Goal: Task Accomplishment & Management: Use online tool/utility

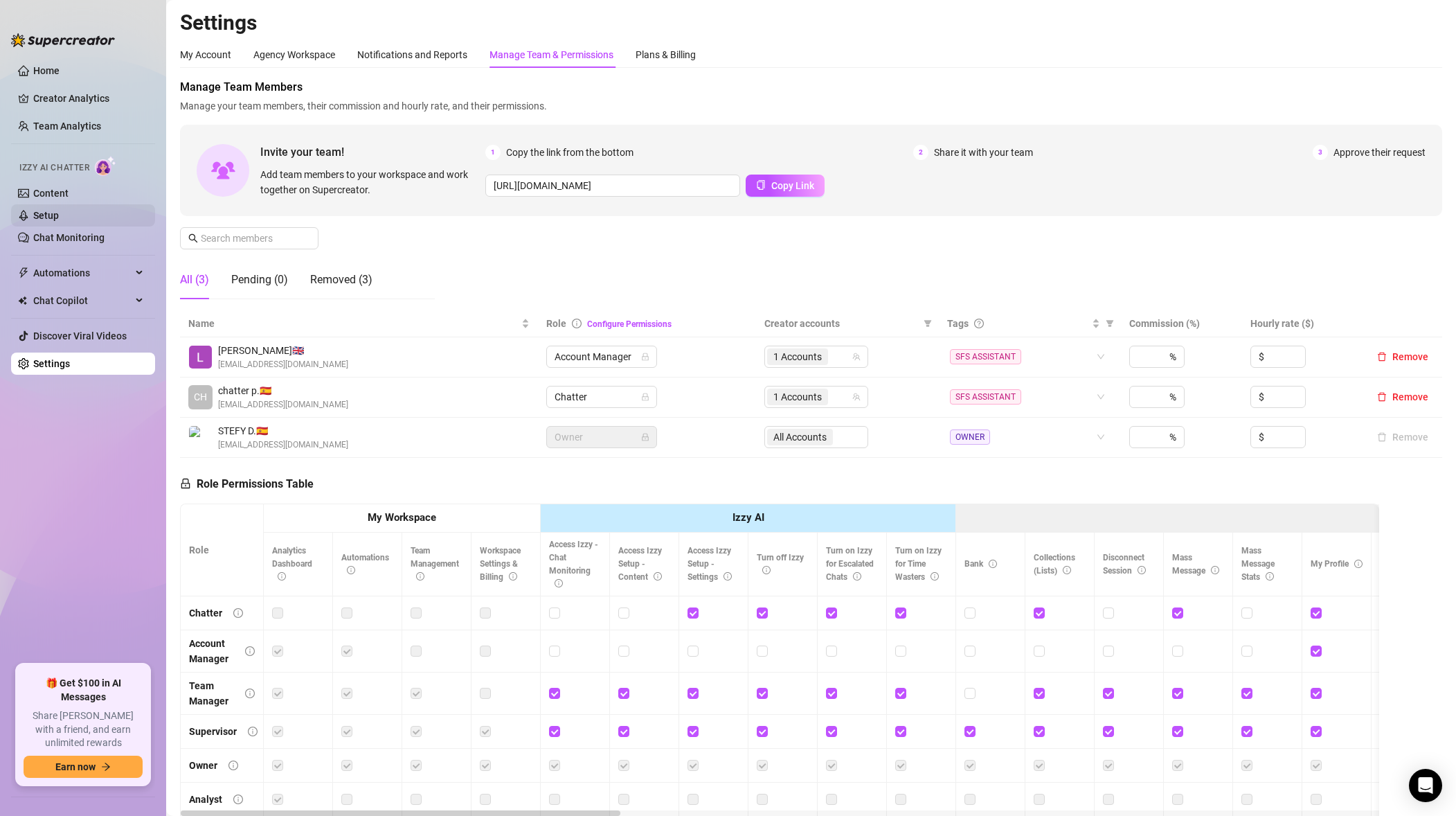
click at [59, 213] on link "Setup" at bounding box center [46, 216] width 26 height 11
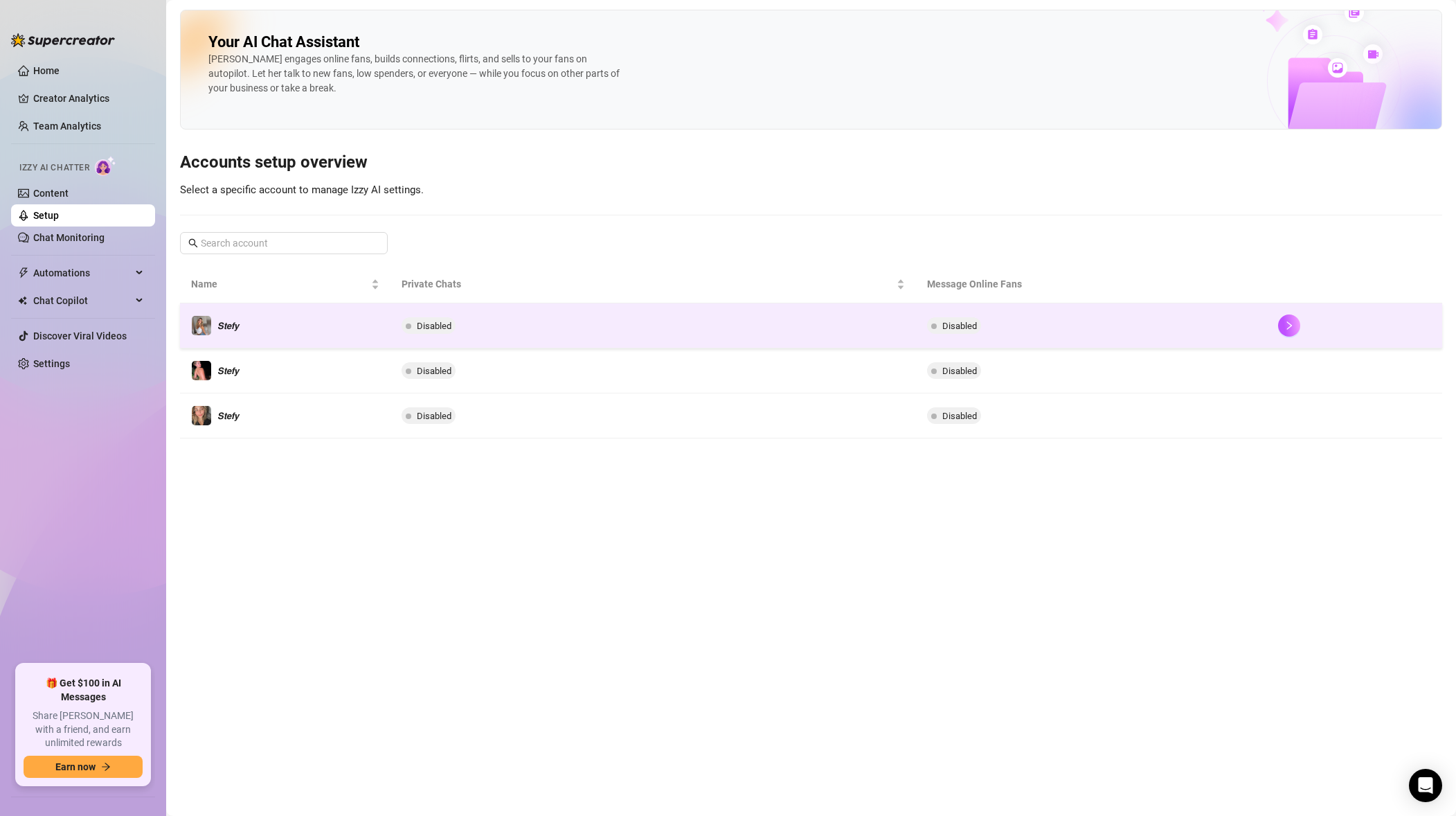
click at [654, 323] on td "Disabled" at bounding box center [653, 325] width 526 height 45
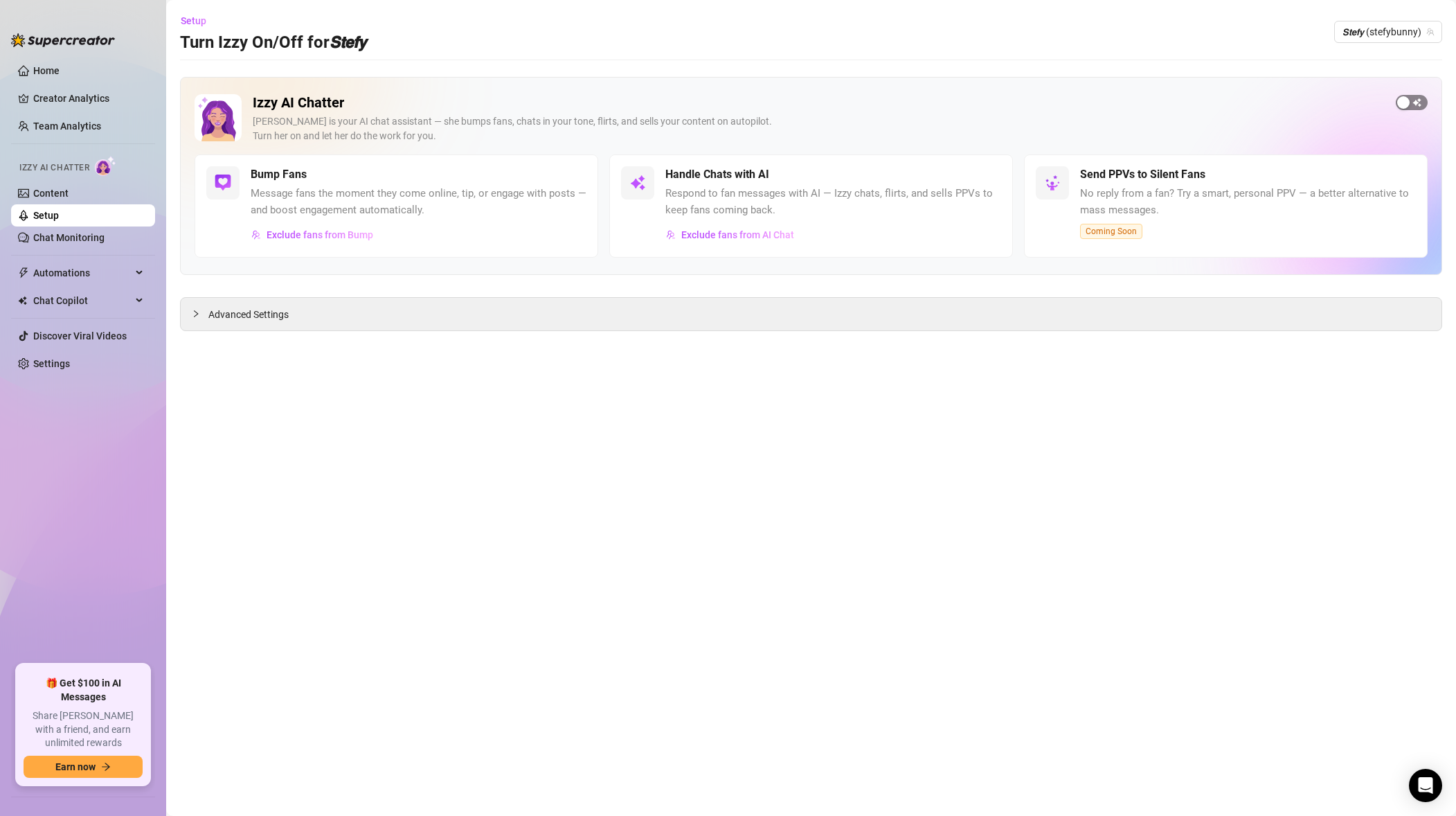
click at [1413, 98] on span "button" at bounding box center [1411, 102] width 32 height 16
click at [1385, 29] on span "𝙎𝙩𝙚𝙛𝙮 (stefybunny)" at bounding box center [1388, 31] width 91 height 21
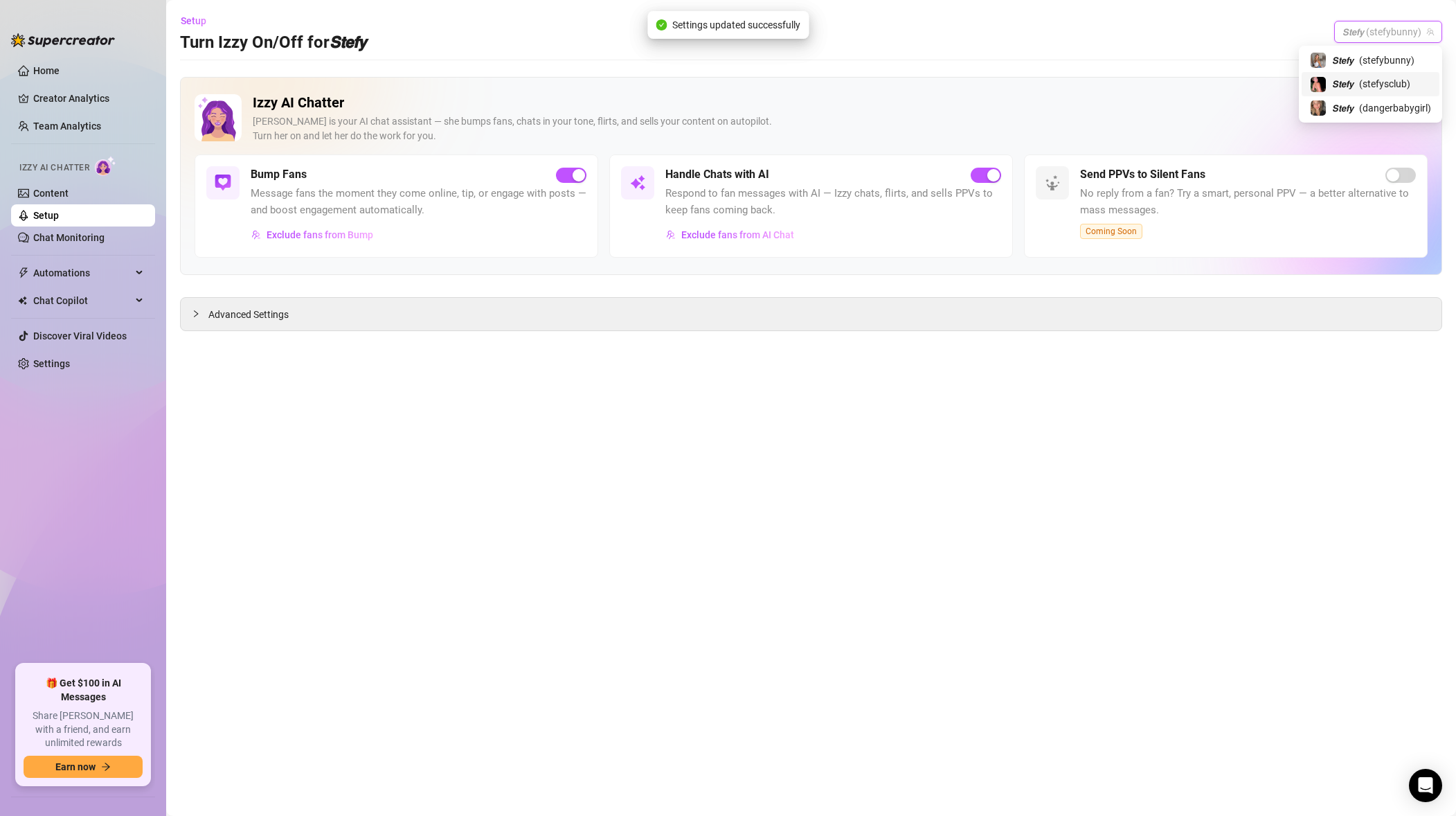
click at [1357, 76] on div "𝙎𝙩𝙚𝙛𝙮 ( stefysclub )" at bounding box center [1370, 84] width 122 height 17
click at [1407, 99] on div "button" at bounding box center [1404, 102] width 13 height 13
click at [1387, 24] on span "𝙎𝙩𝙚𝙛𝙮 (stefysclub)" at bounding box center [1390, 31] width 87 height 21
click at [1373, 110] on span "( dangerbabygirl )" at bounding box center [1395, 108] width 72 height 16
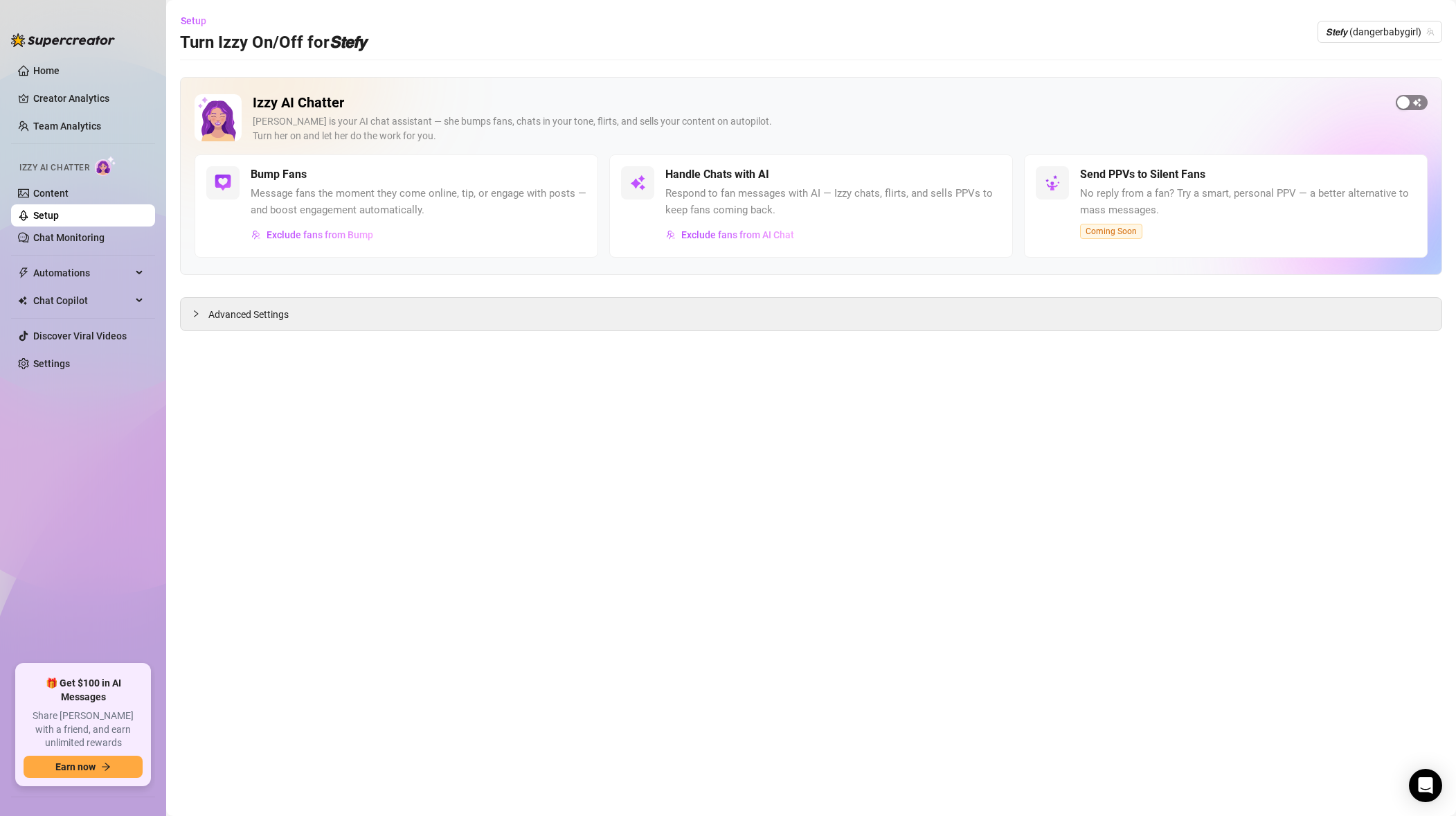
click at [1400, 99] on div "button" at bounding box center [1404, 102] width 13 height 13
click at [928, 485] on main "Setup Turn Izzy On/Off for 𝙎𝙩𝙚𝙛𝙮 𝙎𝙩𝙚𝙛𝙮 (dangerbabygirl) Izzy AI Chatter [PERSON…" at bounding box center [810, 408] width 1289 height 816
click at [59, 215] on link "Setup" at bounding box center [46, 216] width 26 height 11
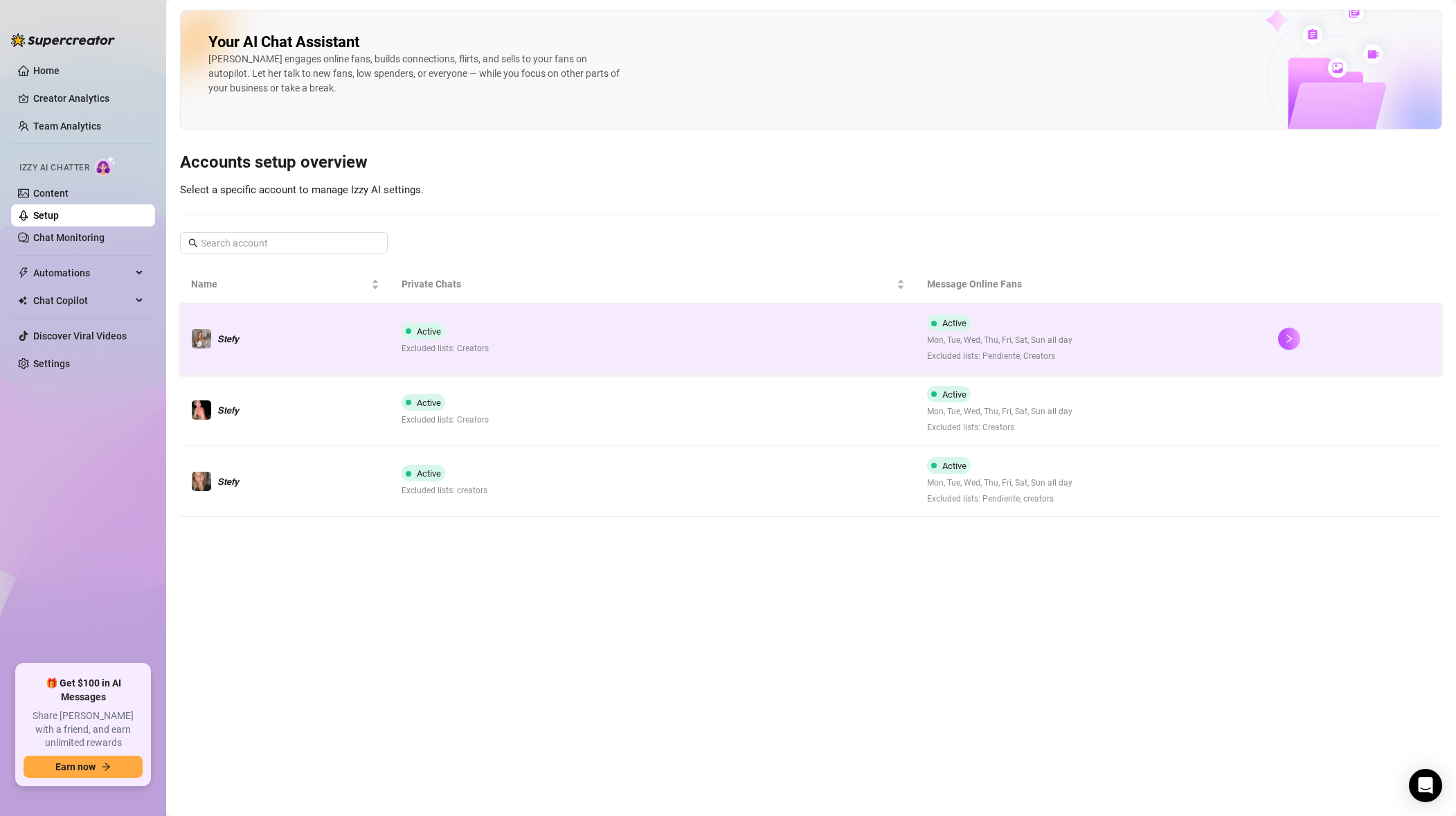
click at [916, 350] on td "Active Mon, Tue, Wed, Thu, Fri, Sat, Sun all day Excluded lists: Pendiente, Cre…" at bounding box center [1091, 338] width 350 height 71
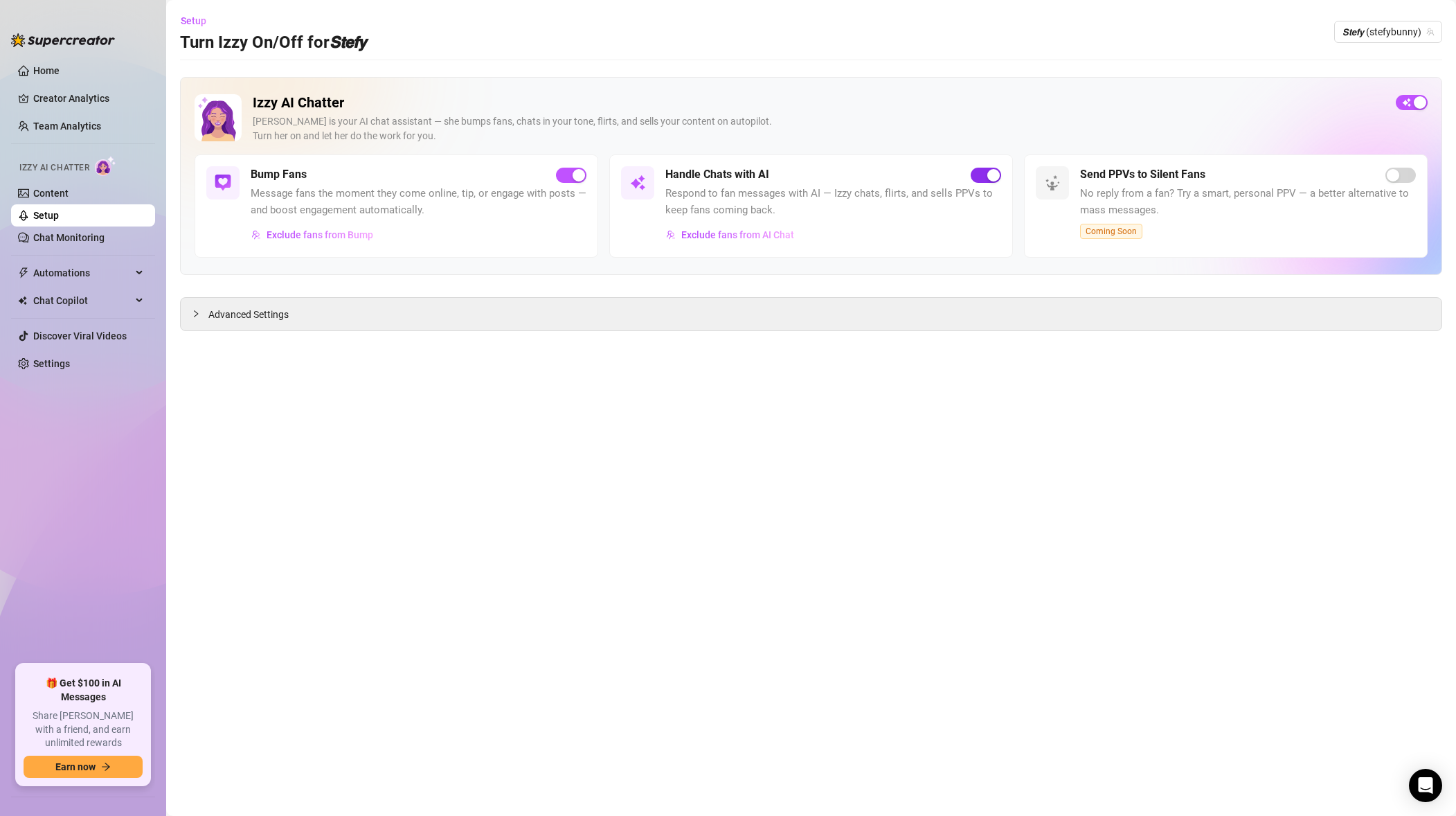
click at [982, 172] on span "button" at bounding box center [985, 175] width 30 height 16
drag, startPoint x: 1406, startPoint y: 30, endPoint x: 1399, endPoint y: 40, distance: 12.2
click at [1406, 30] on span "𝙎𝙩𝙚𝙛𝙮 (stefybunny)" at bounding box center [1388, 31] width 91 height 21
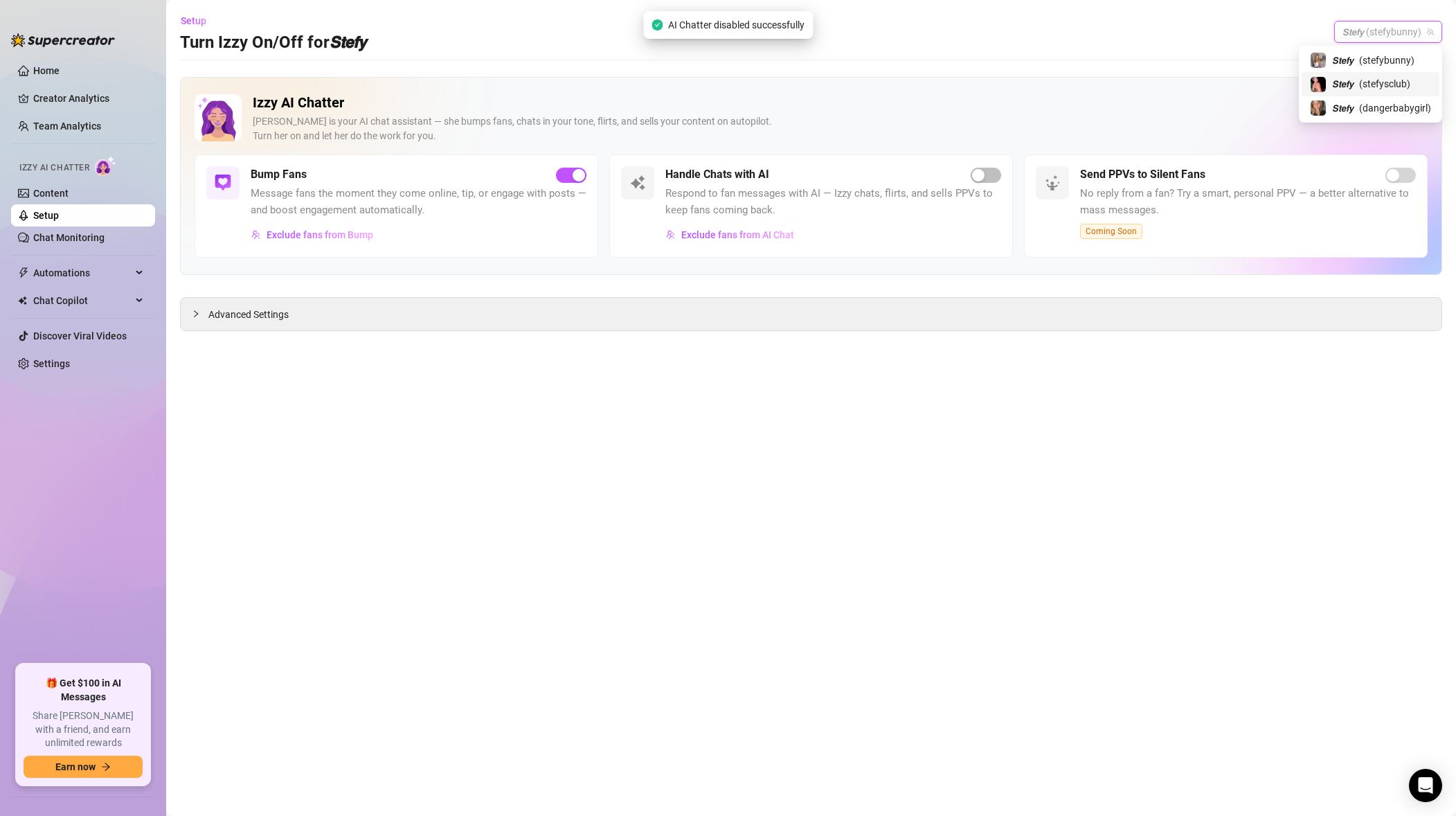
click at [1384, 90] on span "( stefysclub )" at bounding box center [1385, 84] width 52 height 16
click at [987, 174] on div "button" at bounding box center [994, 175] width 13 height 13
drag, startPoint x: 1412, startPoint y: 15, endPoint x: 1404, endPoint y: 29, distance: 16.1
click at [1412, 16] on div "Setup Turn Izzy On/Off for 𝙎𝙩𝙚𝙛𝙮 𝙎𝙩𝙚𝙛𝙮 (stefysclub)" at bounding box center [810, 32] width 1262 height 44
click at [1404, 29] on span "𝙎𝙩𝙚𝙛𝙮 (stefysclub)" at bounding box center [1390, 31] width 87 height 21
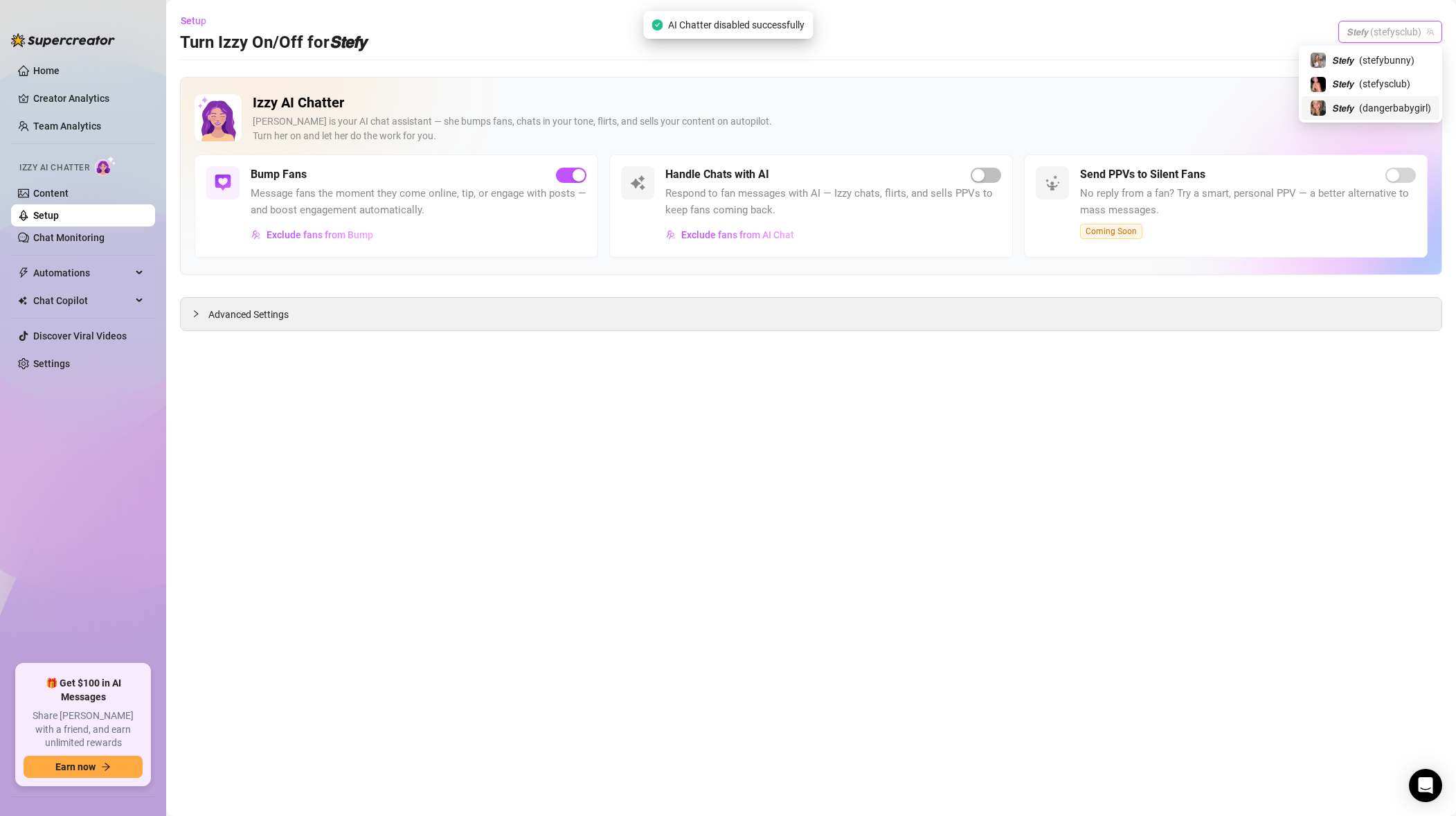
click at [1343, 106] on span "𝙎𝙩𝙚𝙛𝙮" at bounding box center [1342, 108] width 21 height 16
click at [985, 177] on span "button" at bounding box center [985, 175] width 30 height 16
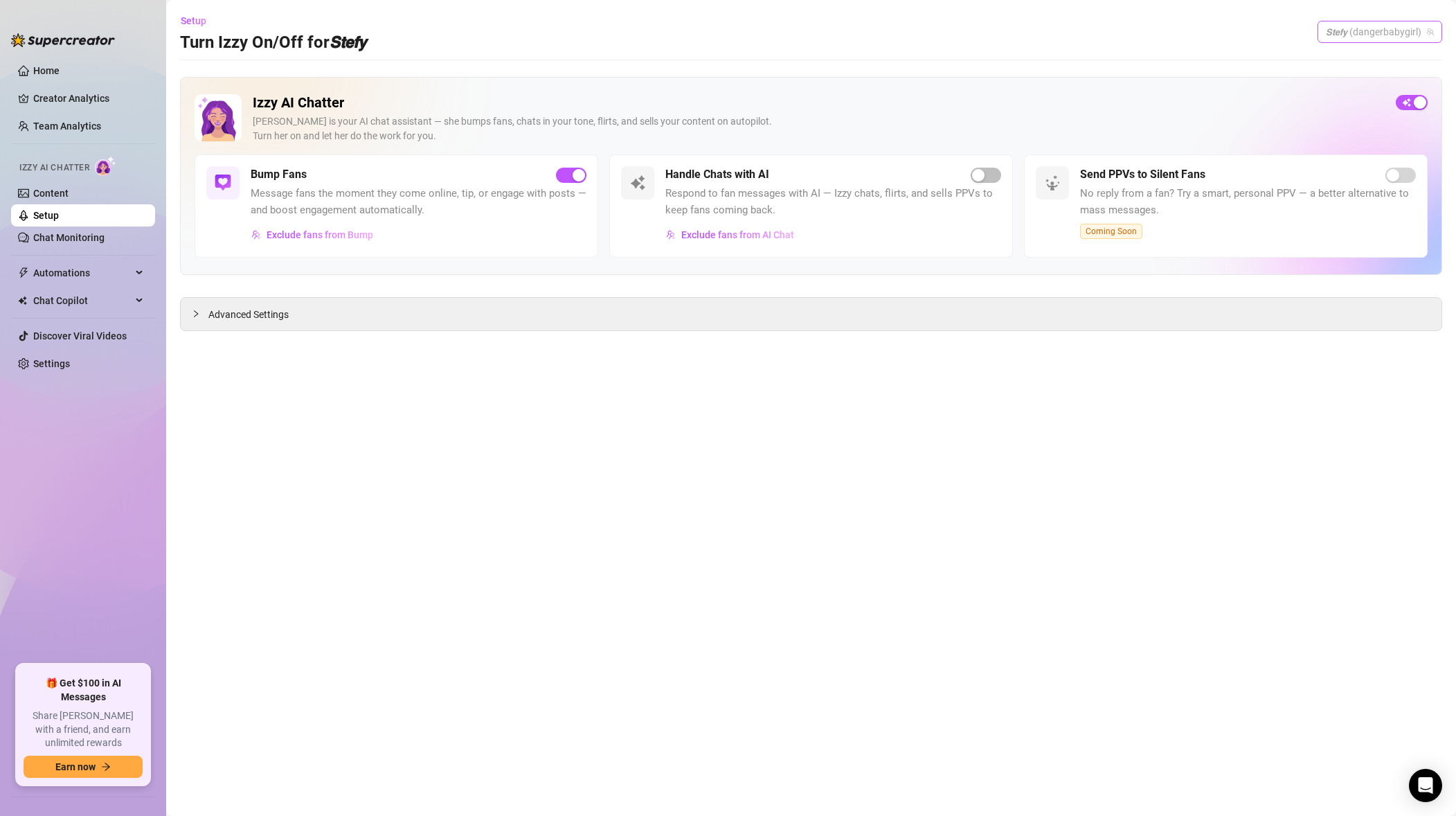
click at [1377, 31] on span "𝙎𝙩𝙚𝙛𝙮 (dangerbabygirl)" at bounding box center [1380, 31] width 108 height 21
click at [1354, 77] on div "𝙎𝙩𝙚𝙛𝙮 ( stefysclub )" at bounding box center [1370, 84] width 122 height 17
click at [1388, 30] on span "𝙎𝙩𝙚𝙛𝙮 (stefysclub)" at bounding box center [1390, 31] width 87 height 21
click at [1381, 61] on span "( stefybunny )" at bounding box center [1387, 60] width 55 height 16
